Goal: Transaction & Acquisition: Purchase product/service

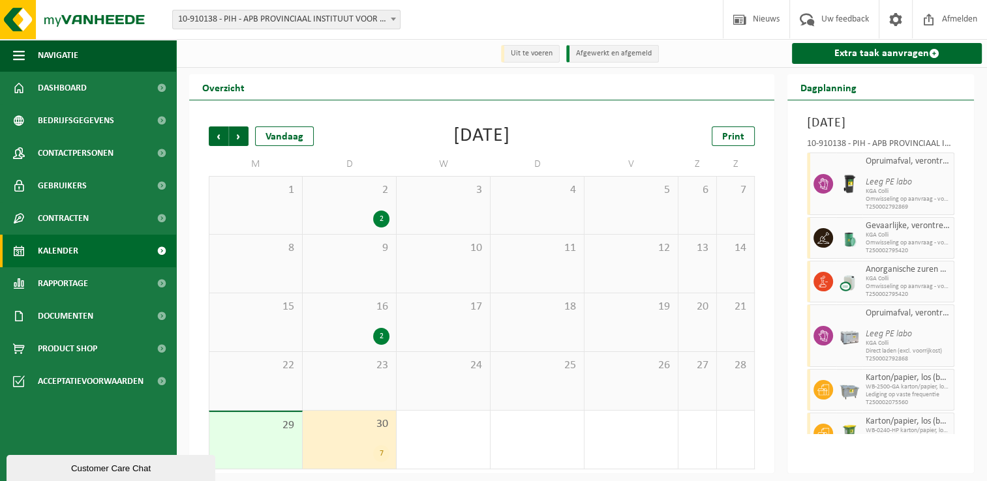
click at [428, 149] on div "Vorige Volgende Vandaag [DATE] Print M D W D V Z Z 1 2 2 3 4 5 6 7 8 9 10 11 12…" at bounding box center [481, 297] width 559 height 369
click at [453, 135] on div "[DATE]" at bounding box center [481, 137] width 57 height 20
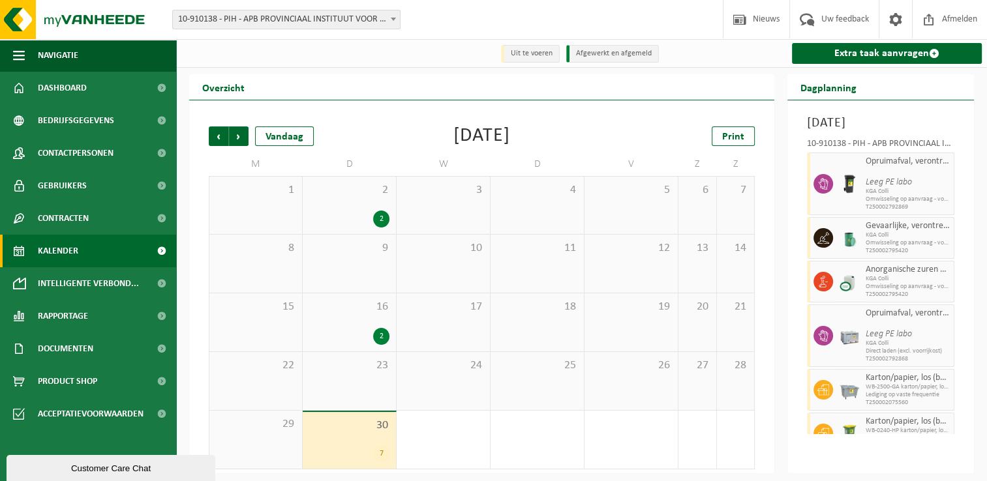
click at [483, 146] on div "[DATE]" at bounding box center [481, 137] width 57 height 20
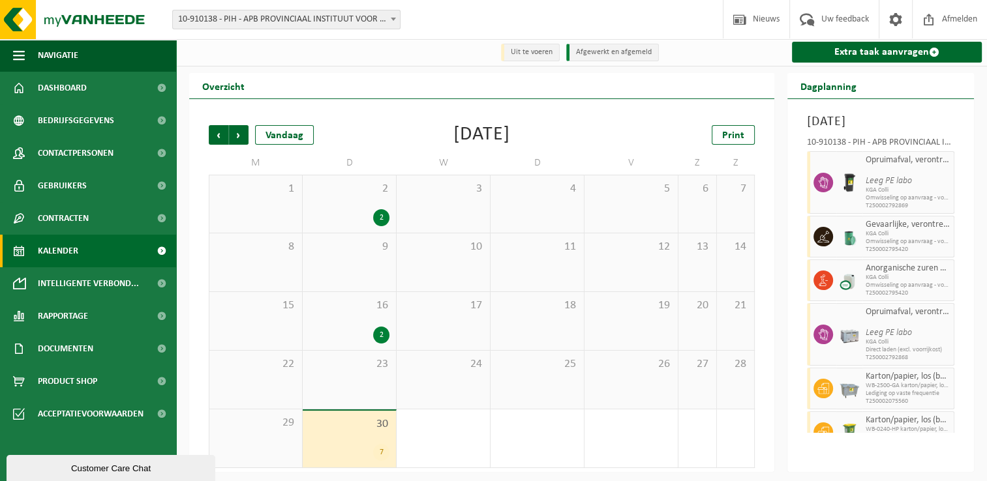
click at [488, 145] on div "[DATE]" at bounding box center [481, 135] width 57 height 20
click at [480, 128] on div "[DATE]" at bounding box center [481, 135] width 57 height 20
click at [473, 138] on div "September 2025" at bounding box center [481, 135] width 57 height 20
click at [430, 150] on div "Vorige Volgende Vandaag September 2025 Print M D W D V Z Z 1 2 2 3 4 5 6 7 8 9 …" at bounding box center [481, 296] width 559 height 369
click at [89, 344] on span "Documenten" at bounding box center [65, 349] width 55 height 33
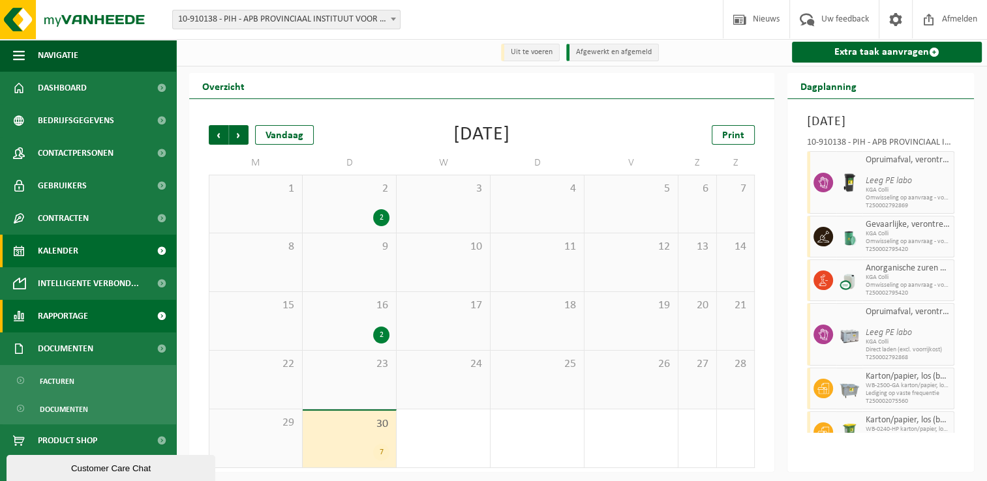
click at [94, 311] on link "Rapportage" at bounding box center [88, 316] width 176 height 33
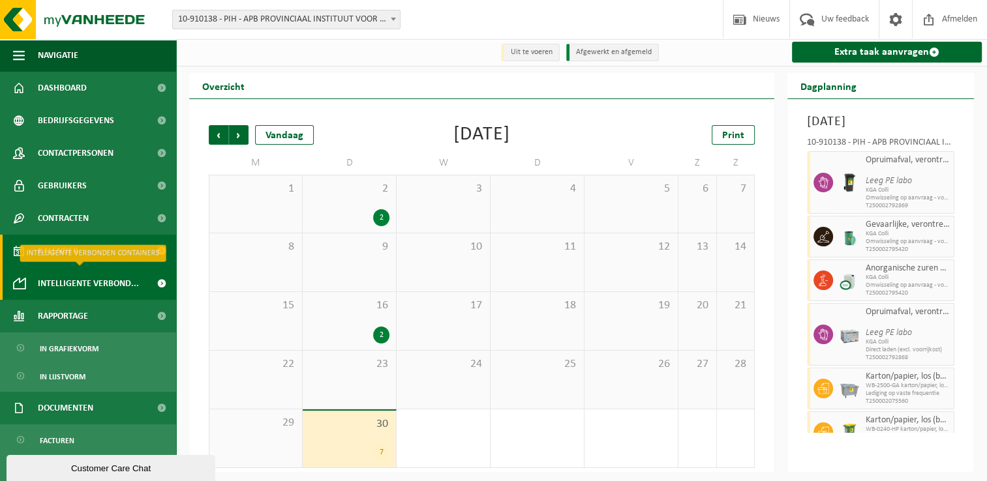
click at [91, 285] on span "Intelligente verbond..." at bounding box center [88, 283] width 101 height 33
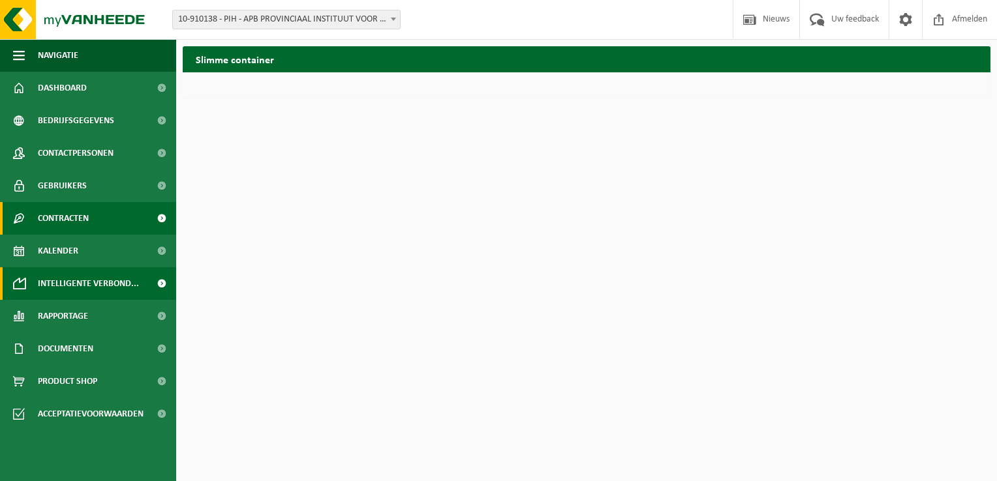
click at [91, 234] on ul "Navigatie Nieuws Uw feedback Afmelden Dashboard Bedrijfsgegevens Contactpersone…" at bounding box center [88, 260] width 176 height 442
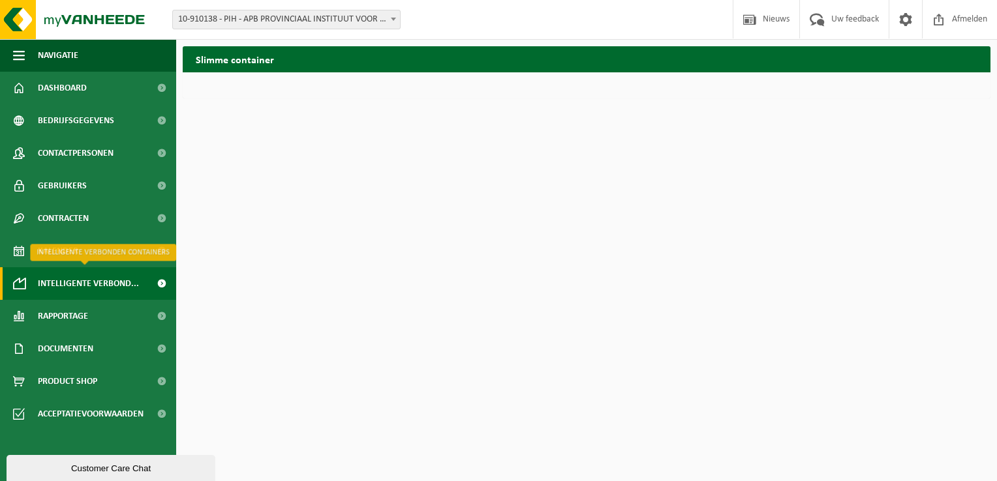
click at [95, 287] on span "Intelligente verbond..." at bounding box center [88, 283] width 101 height 33
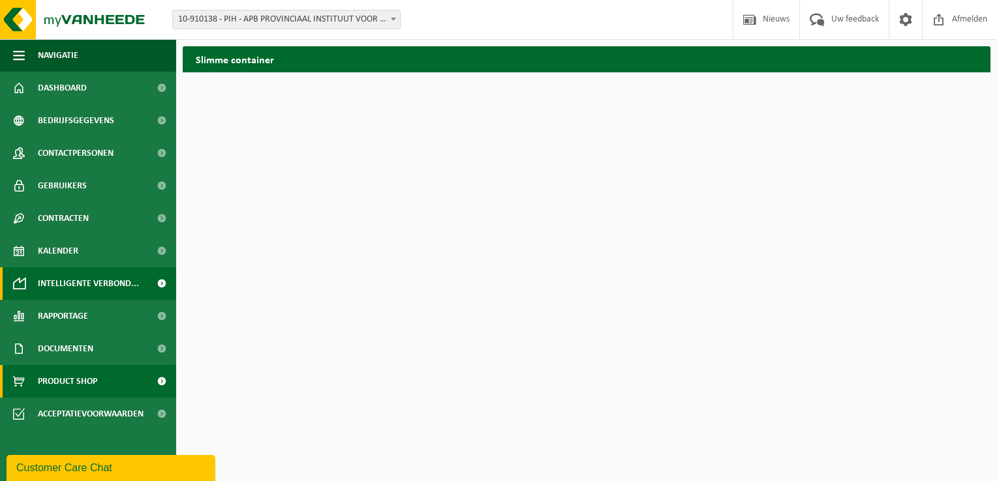
click at [108, 383] on link "Product Shop" at bounding box center [88, 381] width 176 height 33
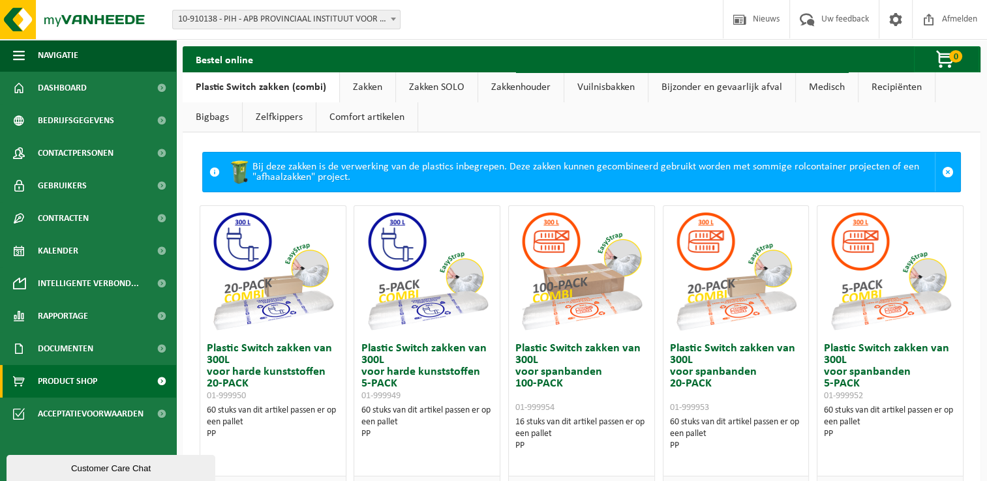
click at [365, 75] on link "Zakken" at bounding box center [367, 87] width 55 height 30
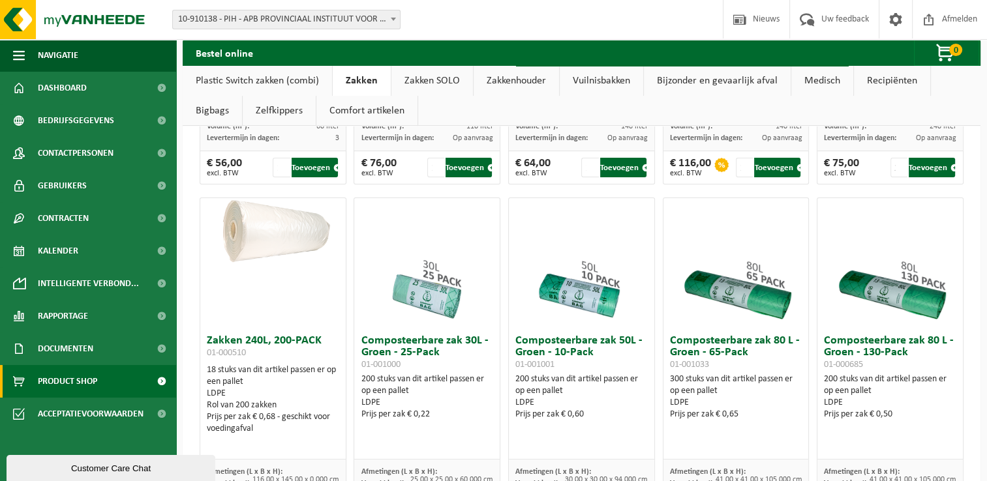
scroll to position [391, 0]
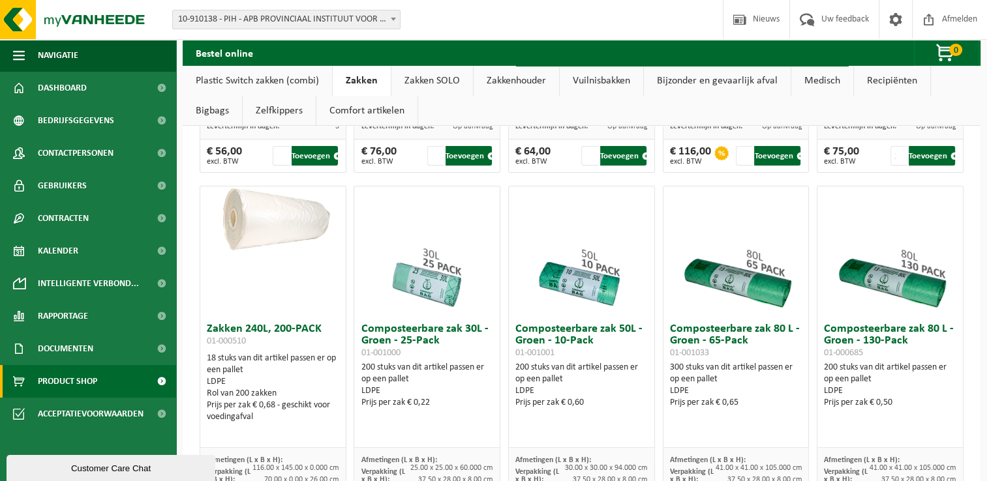
click at [269, 217] on img at bounding box center [272, 223] width 145 height 72
click at [260, 361] on div "18 stuks van dit artikel passen er op een pallet LDPE Rol van 200 zakken Prijs …" at bounding box center [273, 388] width 132 height 70
drag, startPoint x: 260, startPoint y: 361, endPoint x: 252, endPoint y: 378, distance: 18.1
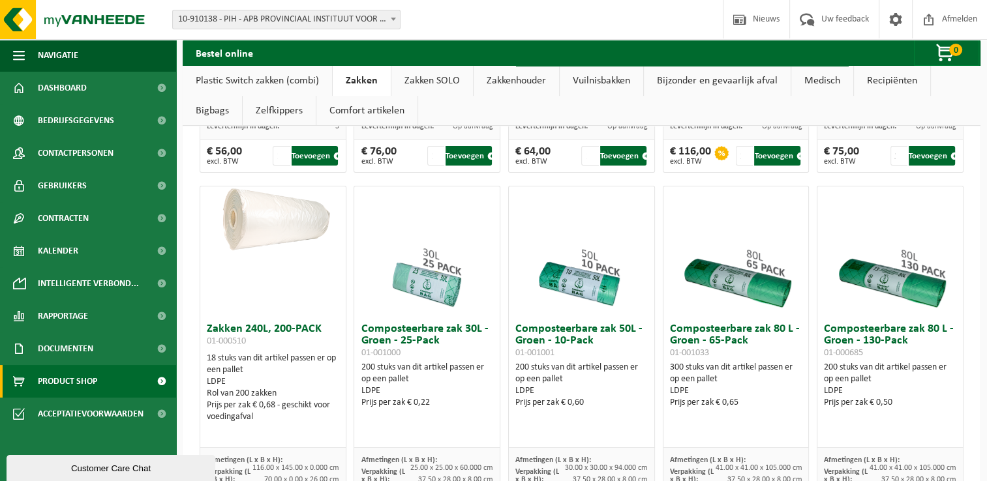
click at [252, 378] on div "LDPE" at bounding box center [273, 382] width 132 height 12
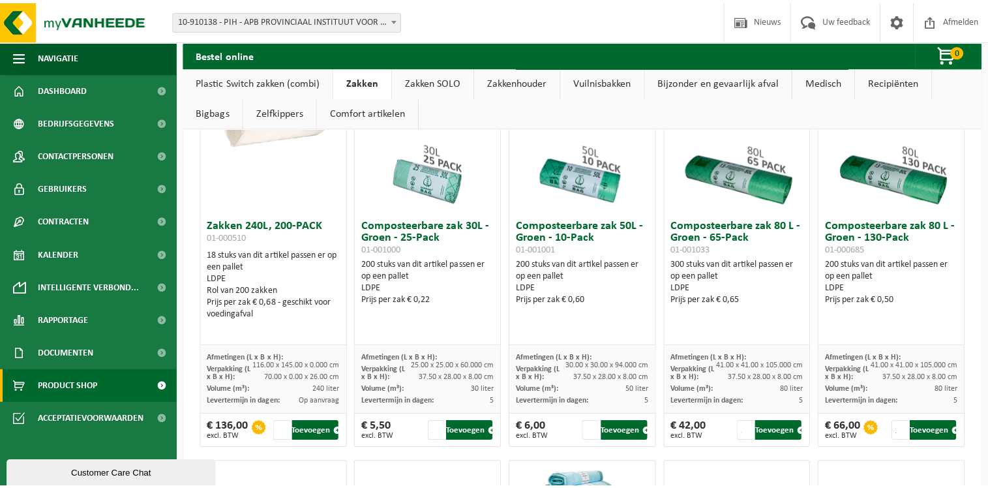
scroll to position [522, 0]
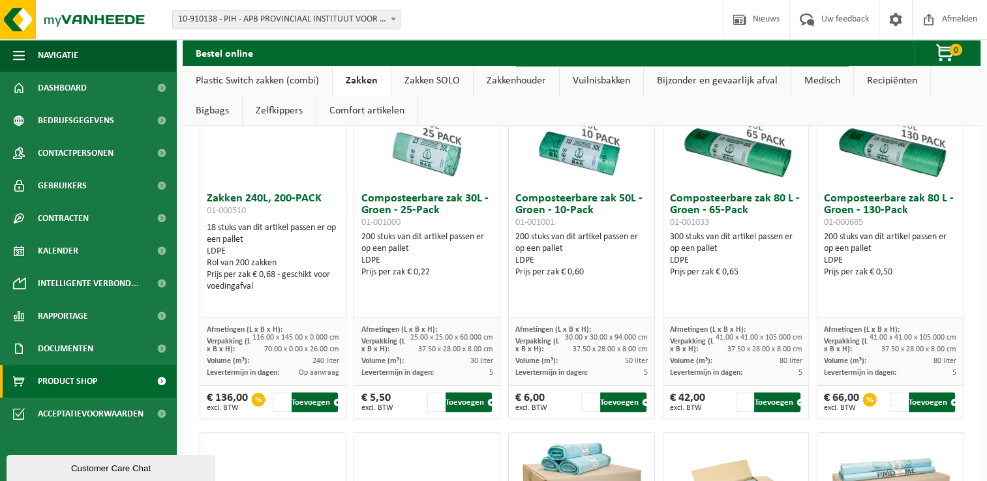
click at [243, 401] on div "€ 136,00 excl. BTW" at bounding box center [227, 403] width 41 height 20
click at [240, 413] on div "€ 136,00 excl. BTW 1 Toevoegen" at bounding box center [272, 402] width 145 height 33
